Goal: Transaction & Acquisition: Purchase product/service

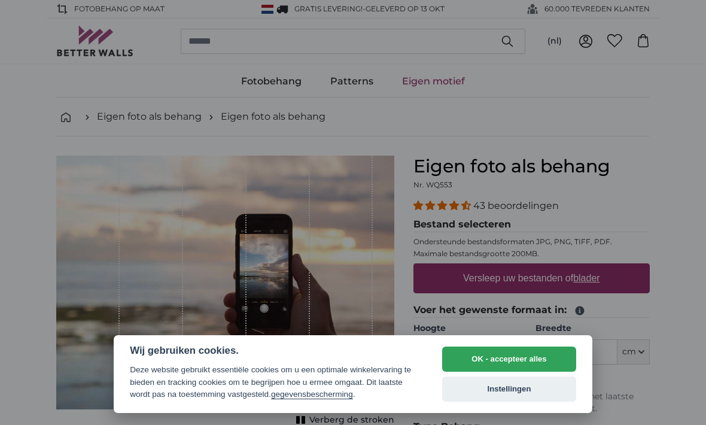
click at [517, 359] on button "OK - accepteer alles" at bounding box center [509, 358] width 134 height 25
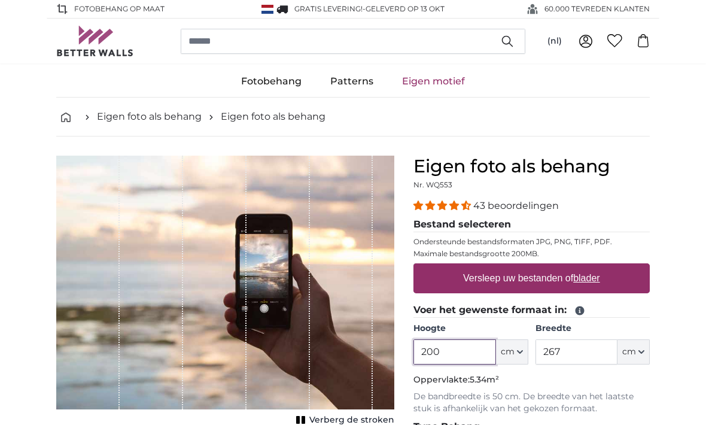
scroll to position [13, 0]
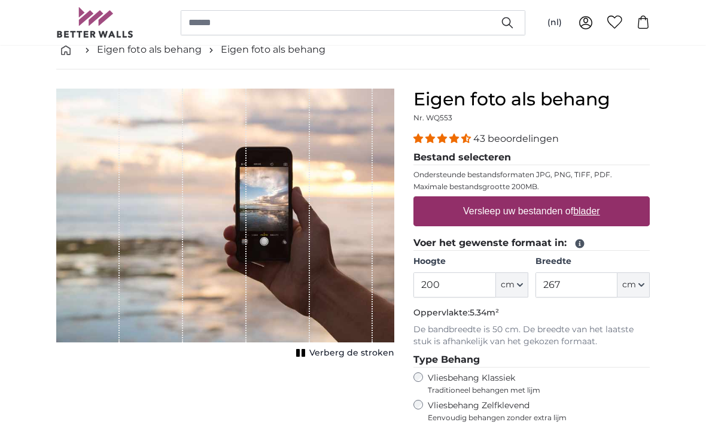
scroll to position [64, 0]
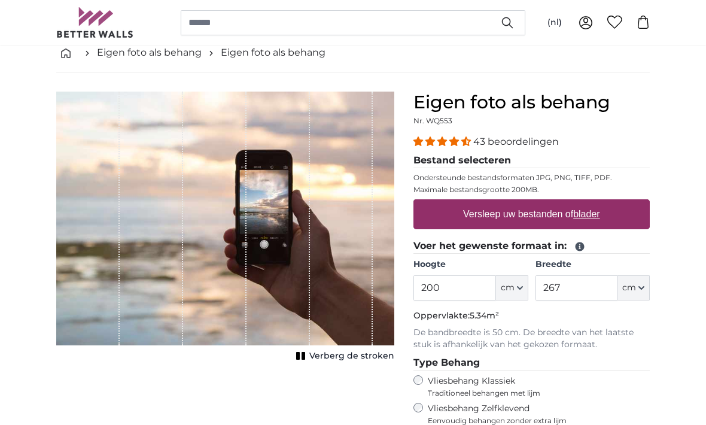
click at [514, 281] on button "cm" at bounding box center [512, 287] width 32 height 25
click at [518, 311] on link "Centimeter (cm)" at bounding box center [511, 320] width 105 height 22
click at [454, 282] on input "200" at bounding box center [454, 287] width 82 height 25
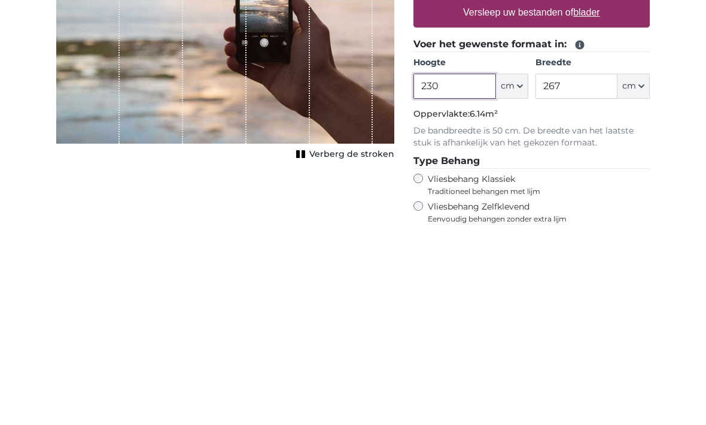
type input "230"
click at [579, 275] on input "267" at bounding box center [576, 287] width 82 height 25
type input "2"
type input "400"
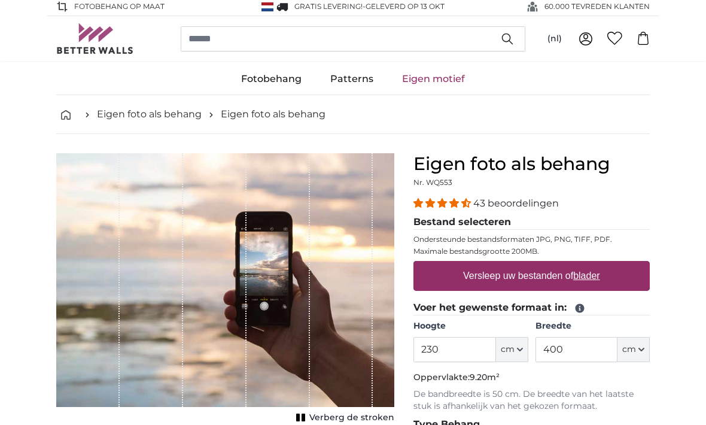
scroll to position [1, 0]
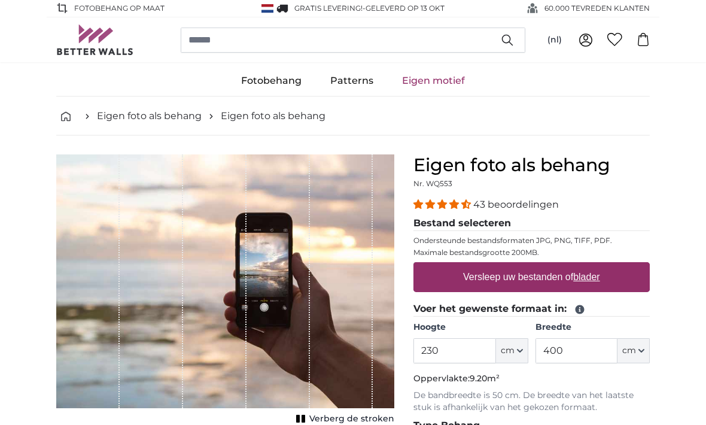
click at [590, 271] on label "Versleep uw bestanden of blader" at bounding box center [531, 278] width 147 height 24
click at [590, 266] on input "Versleep uw bestanden of blader" at bounding box center [531, 265] width 236 height 4
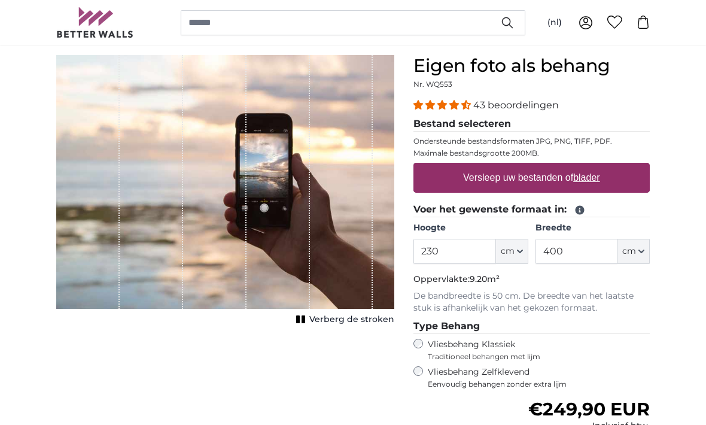
scroll to position [0, 0]
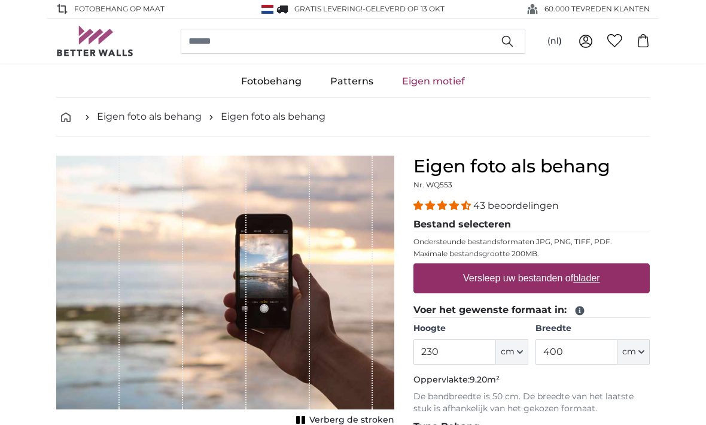
click at [350, 86] on link "Patterns" at bounding box center [352, 81] width 72 height 31
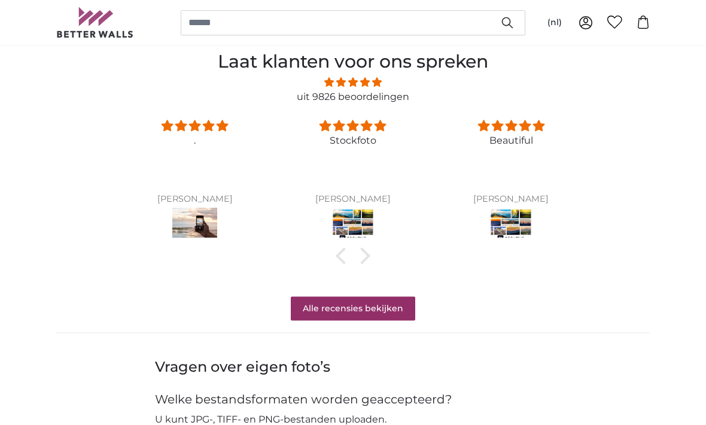
scroll to position [914, 0]
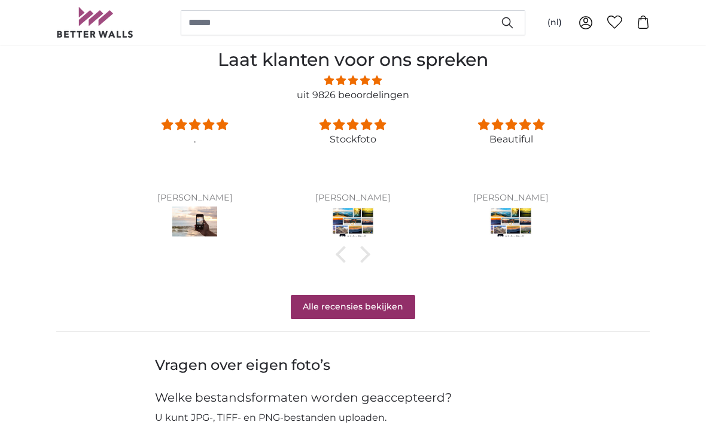
click at [507, 209] on img at bounding box center [511, 222] width 45 height 33
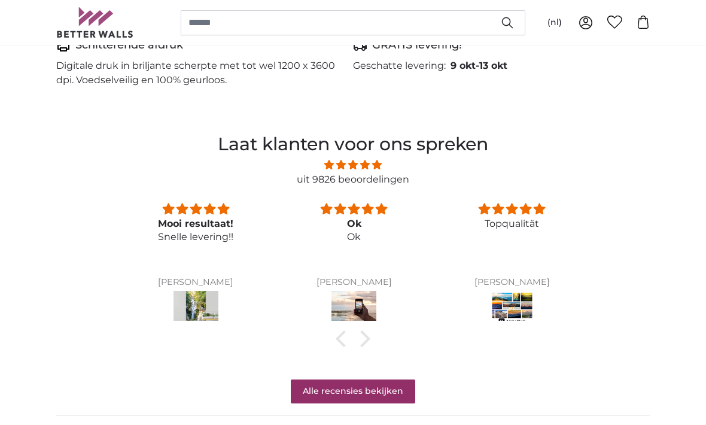
scroll to position [828, 0]
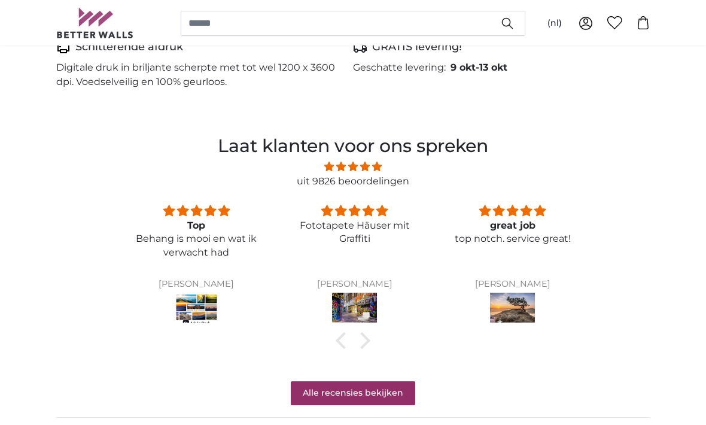
click at [571, 298] on link "Fototapete Old Pine" at bounding box center [512, 308] width 129 height 33
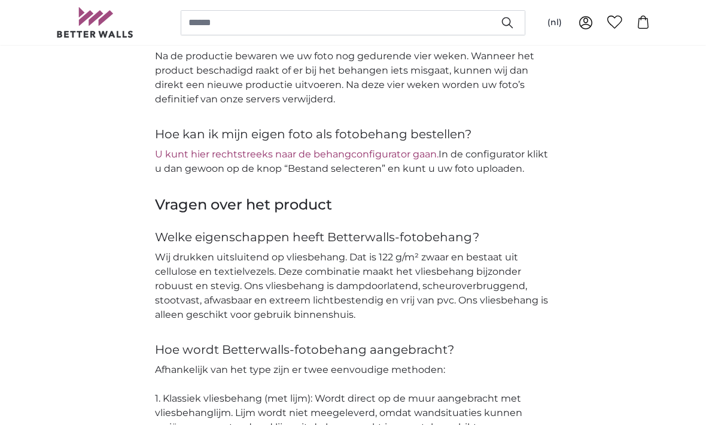
scroll to position [1489, 0]
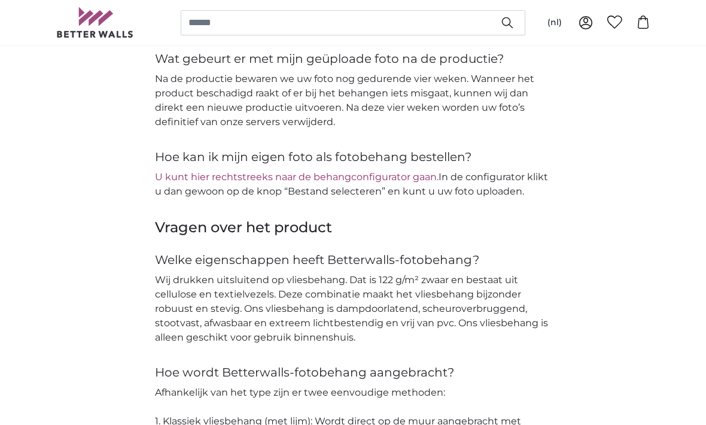
click at [209, 171] on link "U kunt hier rechtstreeks naar de behangconfigurator gaan." at bounding box center [297, 176] width 284 height 11
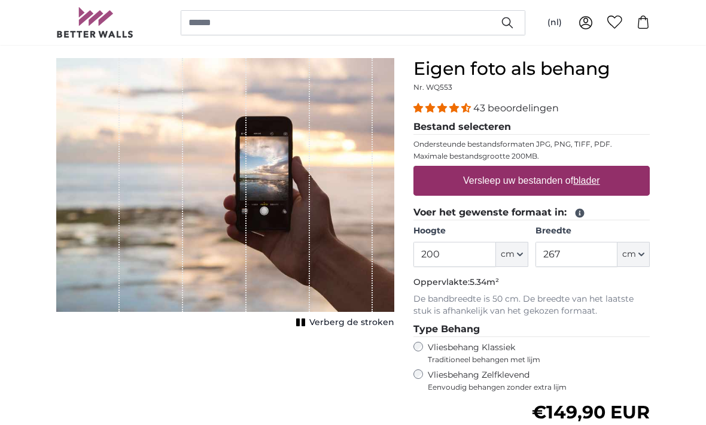
click at [534, 179] on label "Versleep uw bestanden of blader" at bounding box center [531, 181] width 147 height 24
click at [534, 169] on input "Versleep uw bestanden of blader" at bounding box center [531, 168] width 236 height 4
